Goal: Check status: Check status

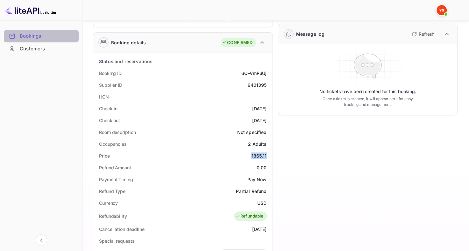
click at [26, 33] on div "Bookings" at bounding box center [48, 36] width 56 height 7
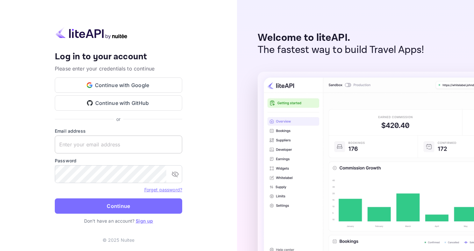
click at [115, 148] on input "text" at bounding box center [118, 144] width 127 height 18
type input "adminpassword_support@yandex-team.ru"
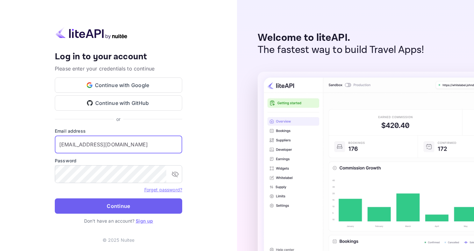
click at [126, 204] on button "Continue" at bounding box center [118, 205] width 127 height 15
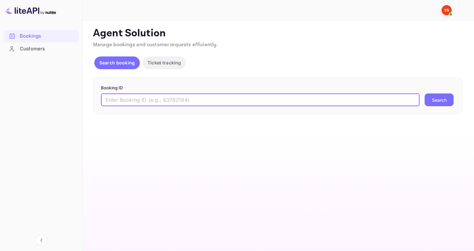
click at [148, 106] on input "text" at bounding box center [260, 99] width 319 height 13
paste input "Nuitee"
paste input "9439766"
type input "9439766"
click at [425, 93] on button "Search" at bounding box center [439, 99] width 29 height 13
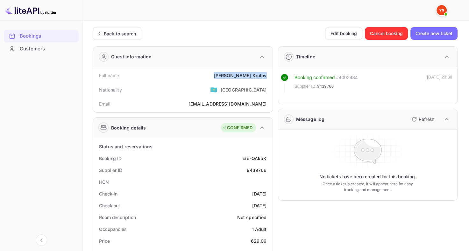
drag, startPoint x: 229, startPoint y: 75, endPoint x: 267, endPoint y: 76, distance: 37.6
click at [267, 76] on div "Full name Aleksandr Krutov" at bounding box center [183, 75] width 174 height 12
copy div "Aleksandr Krutov"
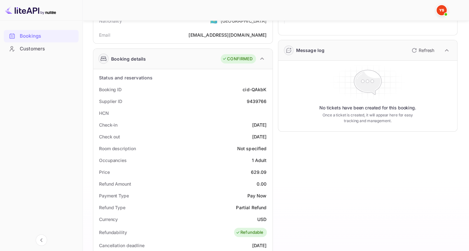
scroll to position [80, 0]
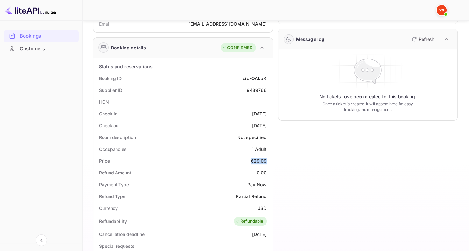
drag, startPoint x: 249, startPoint y: 160, endPoint x: 268, endPoint y: 161, distance: 19.8
click at [268, 161] on div "Price 629.09" at bounding box center [183, 161] width 174 height 12
copy div "629.09"
click at [47, 33] on div "Bookings" at bounding box center [48, 36] width 56 height 7
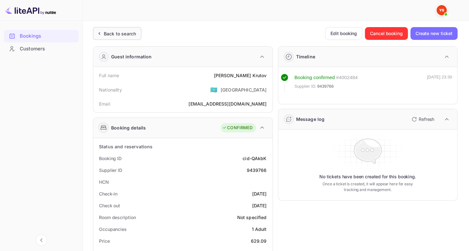
click at [126, 32] on div "Back to search" at bounding box center [120, 33] width 32 height 7
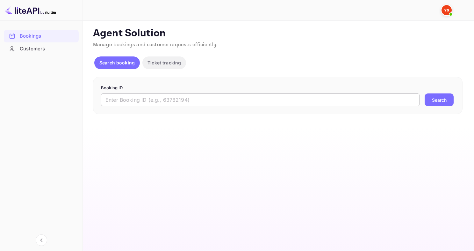
click at [156, 94] on input "text" at bounding box center [260, 99] width 319 height 13
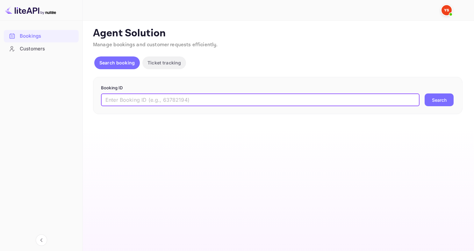
paste input "8940321"
type input "8940321"
click at [436, 107] on div "Booking ID 8940321 ​ Search" at bounding box center [278, 96] width 370 height 38
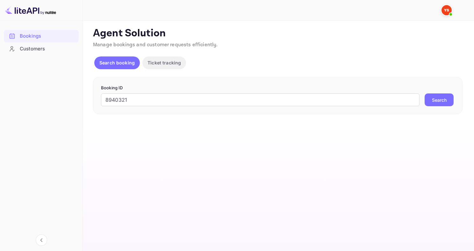
click at [435, 104] on button "Search" at bounding box center [439, 99] width 29 height 13
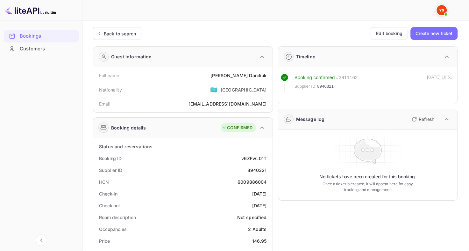
click at [246, 72] on div "Dmitrii Daniliuk" at bounding box center [239, 75] width 56 height 7
copy div "Dmitrii"
click at [231, 75] on div "Full name Dmitrii Daniliuk" at bounding box center [183, 75] width 174 height 12
click at [235, 75] on div "Dmitrii Daniliuk" at bounding box center [239, 75] width 56 height 7
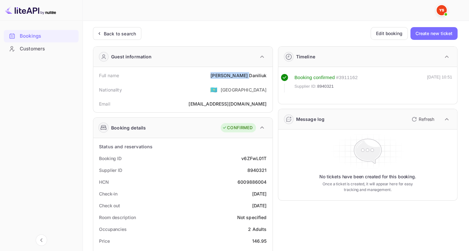
click at [235, 75] on div "Dmitrii Daniliuk" at bounding box center [239, 75] width 56 height 7
copy div "Dmitrii Daniliuk"
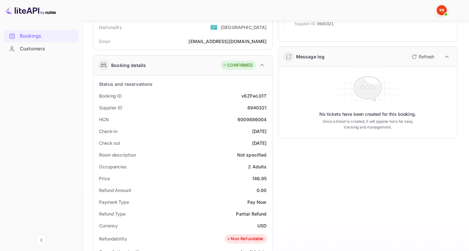
scroll to position [66, 0]
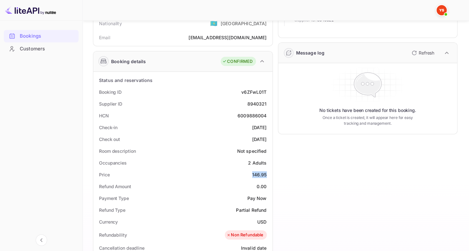
drag, startPoint x: 252, startPoint y: 172, endPoint x: 266, endPoint y: 173, distance: 14.1
click at [266, 173] on div "146.95" at bounding box center [259, 174] width 15 height 7
copy div "146.95"
